Goal: Navigation & Orientation: Go to known website

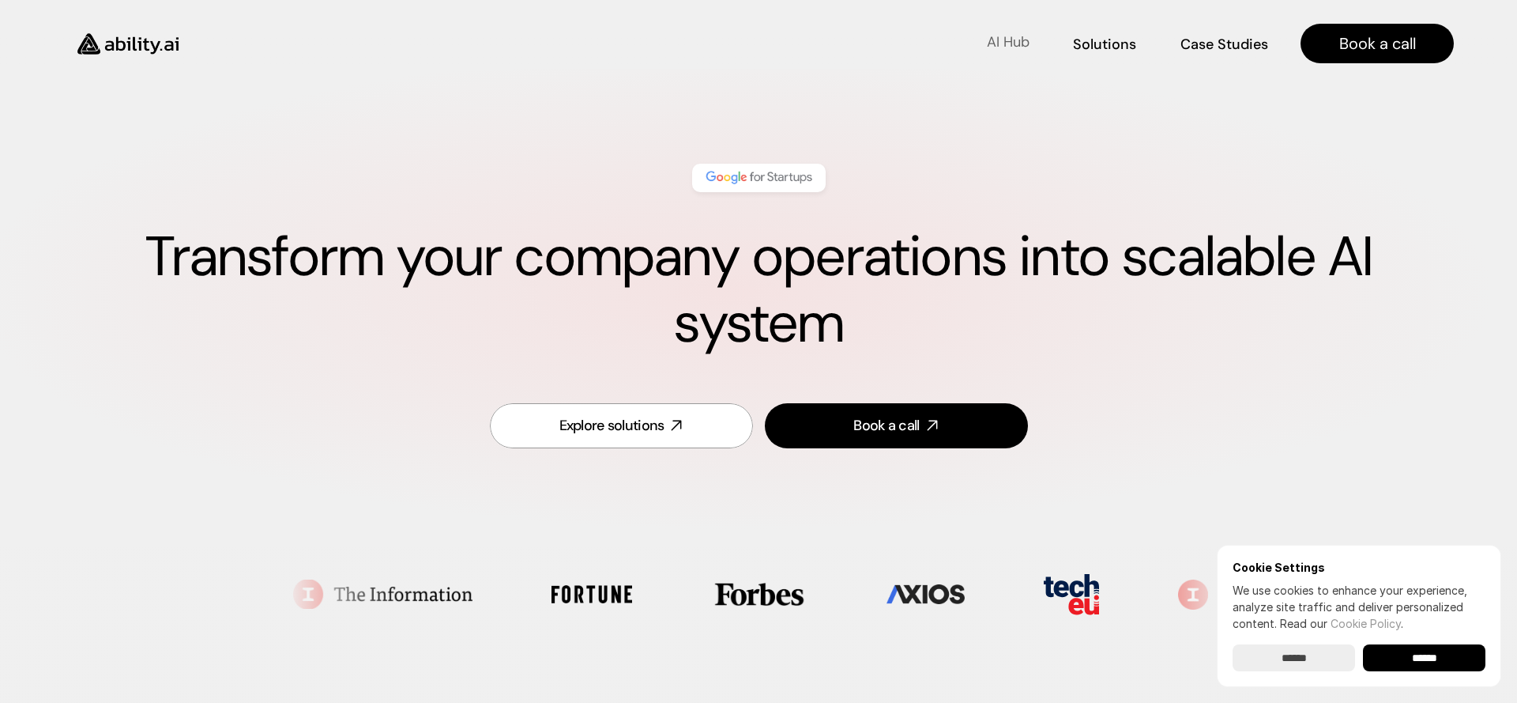
click at [1013, 43] on p "AI Hub" at bounding box center [1008, 42] width 43 height 20
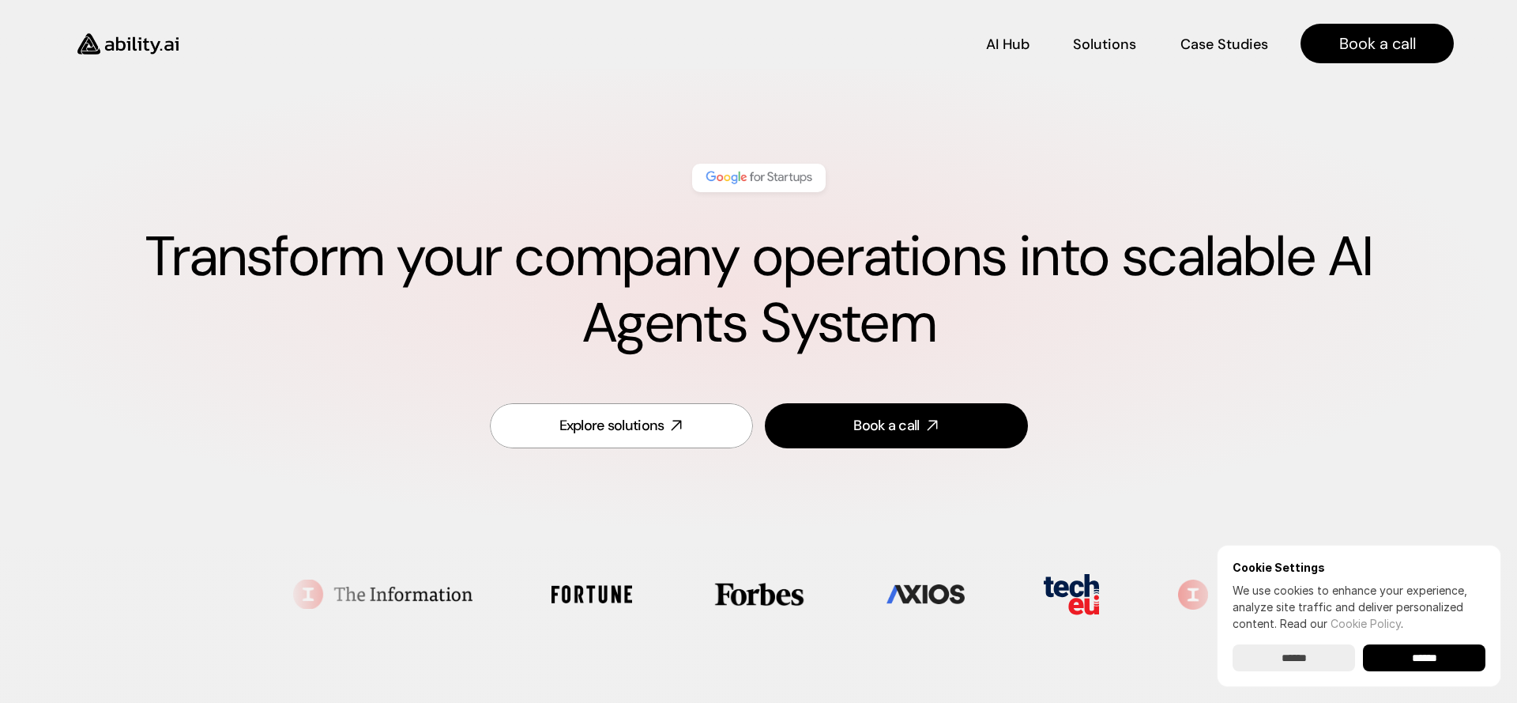
click at [1422, 657] on input "******" at bounding box center [1424, 657] width 122 height 27
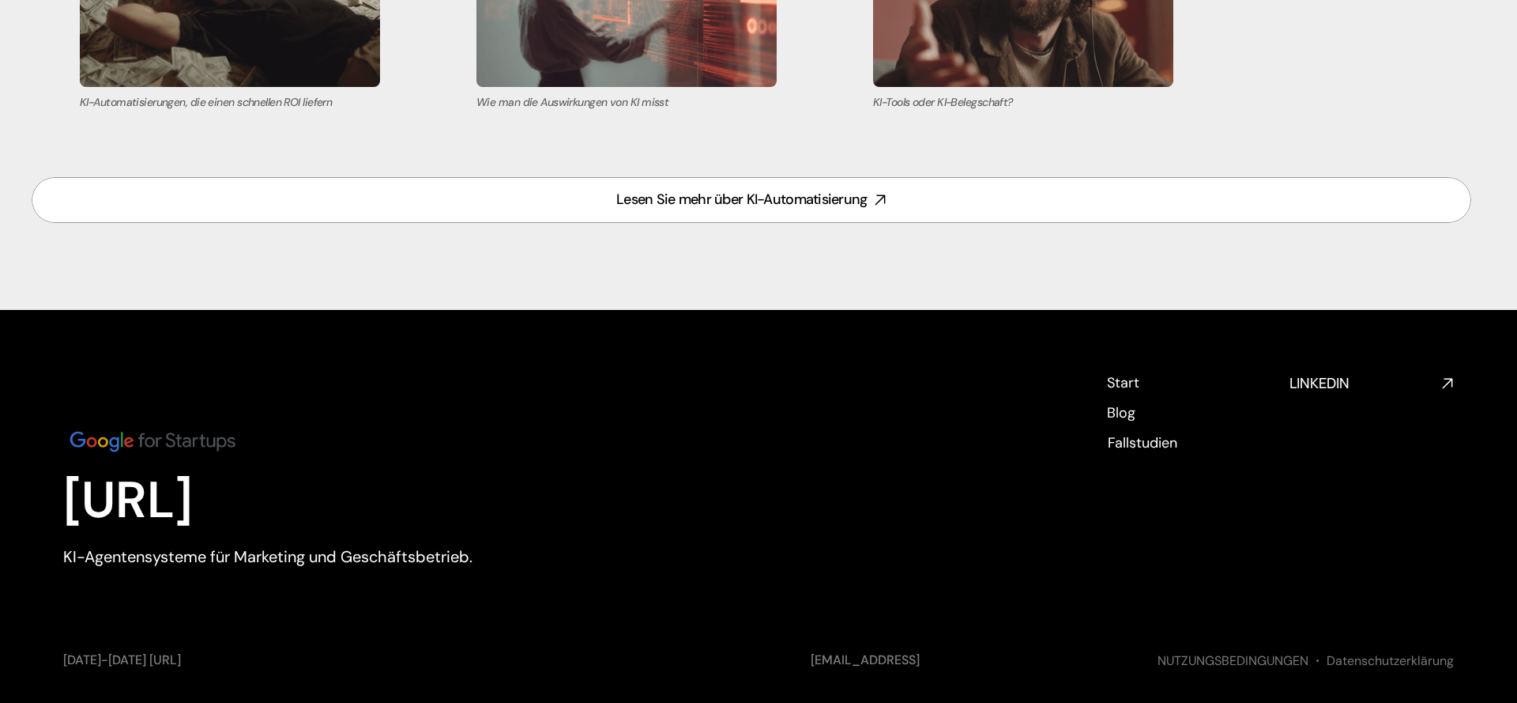
scroll to position [7476, 0]
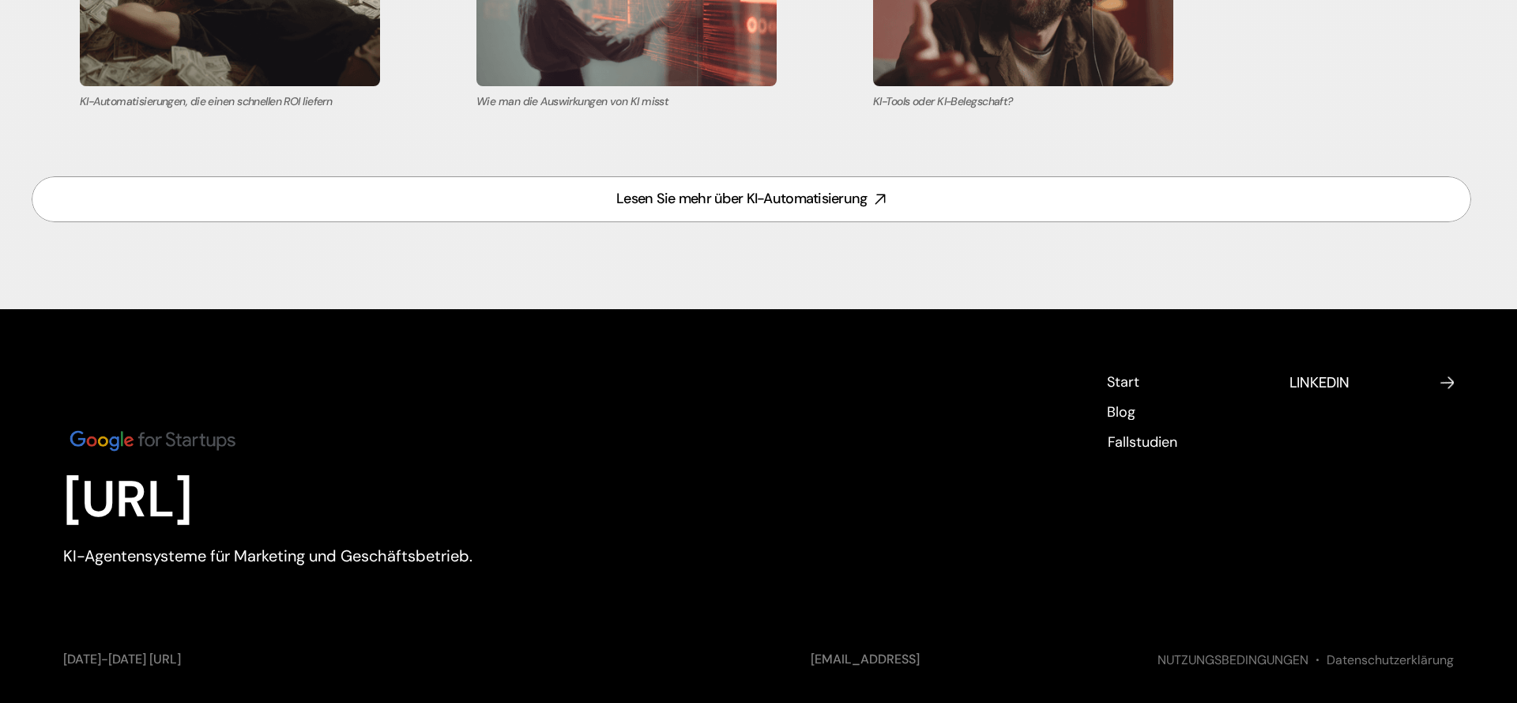
click at [1311, 372] on h4 "LINKEDIN" at bounding box center [1362, 382] width 145 height 20
click at [1308, 372] on h4 "LINKEDIN" at bounding box center [1362, 382] width 145 height 20
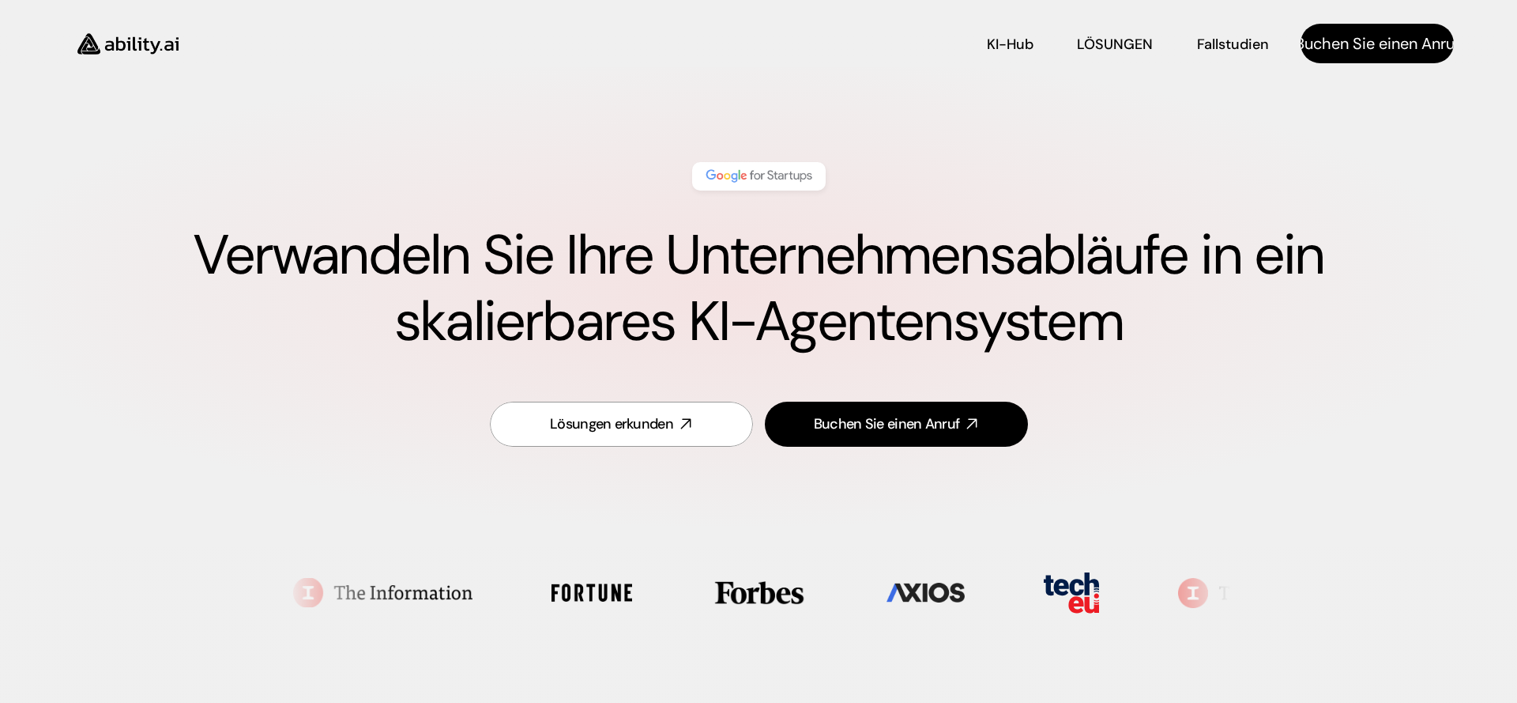
scroll to position [0, 0]
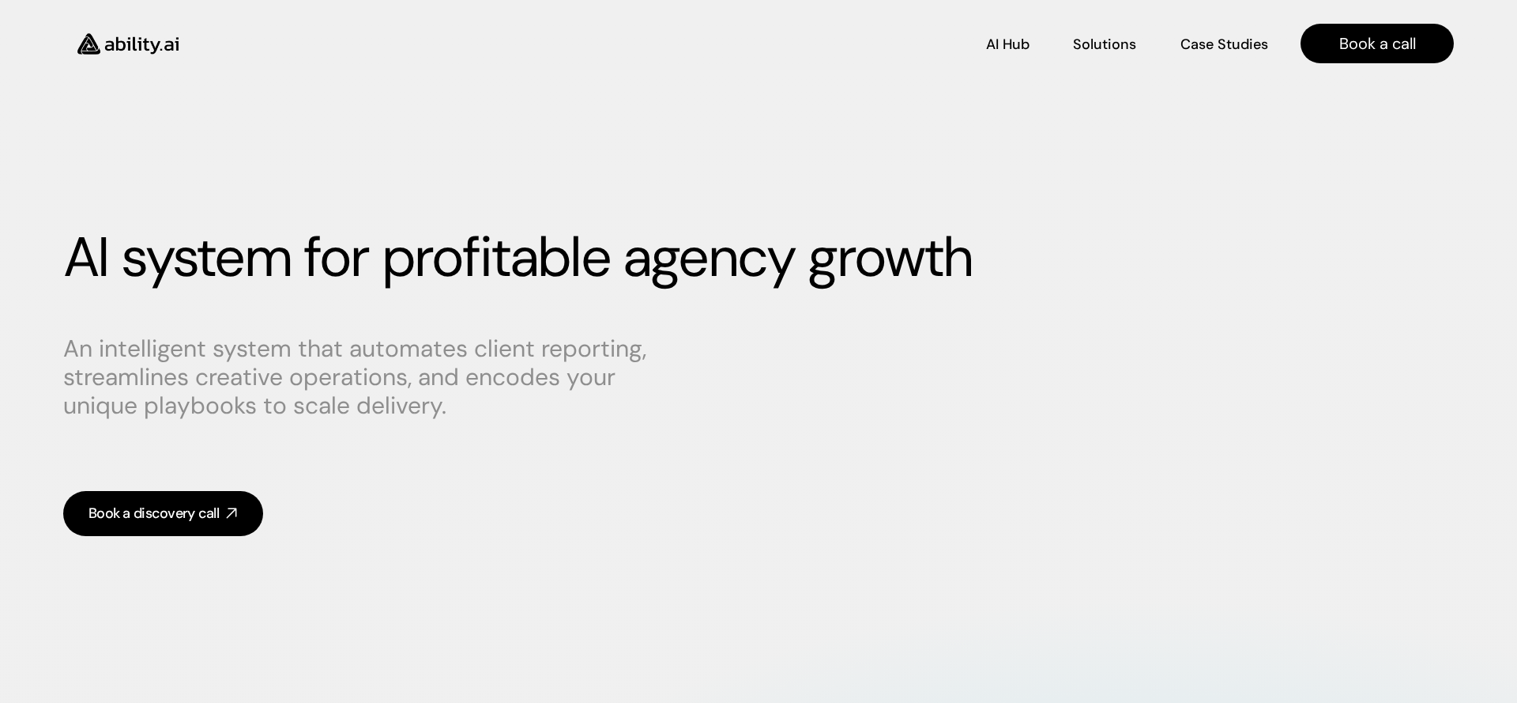
scroll to position [469, 0]
